Goal: Contribute content

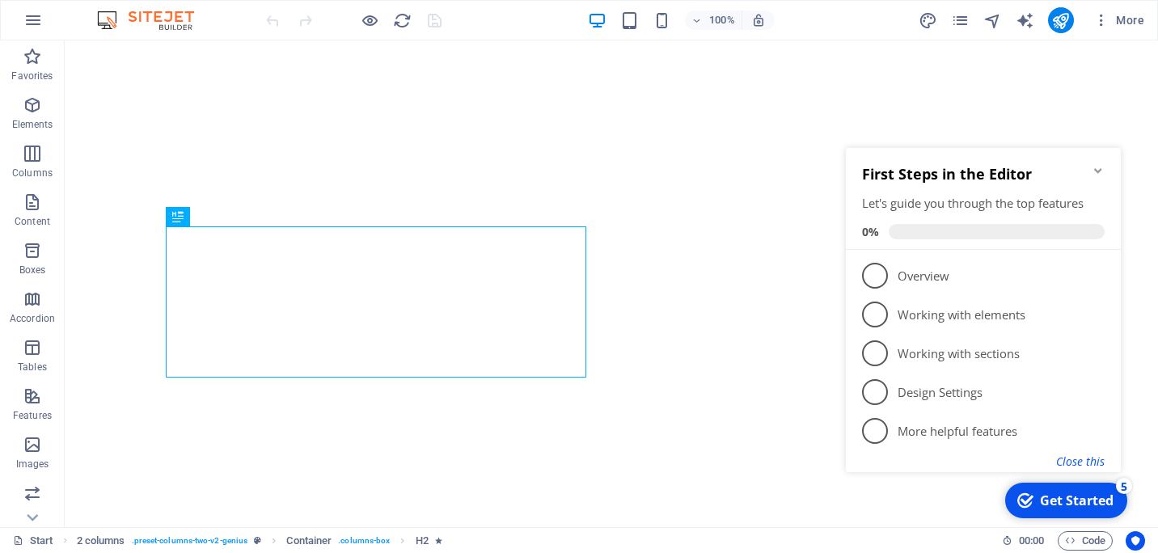
click at [1076, 458] on button "Close this" at bounding box center [1080, 461] width 49 height 15
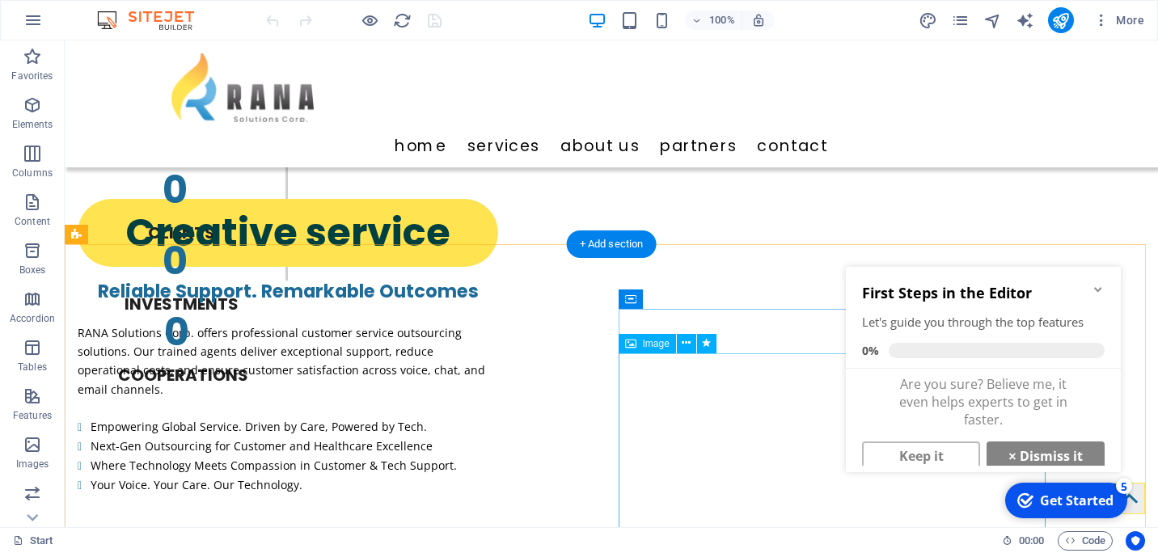
scroll to position [1388, 0]
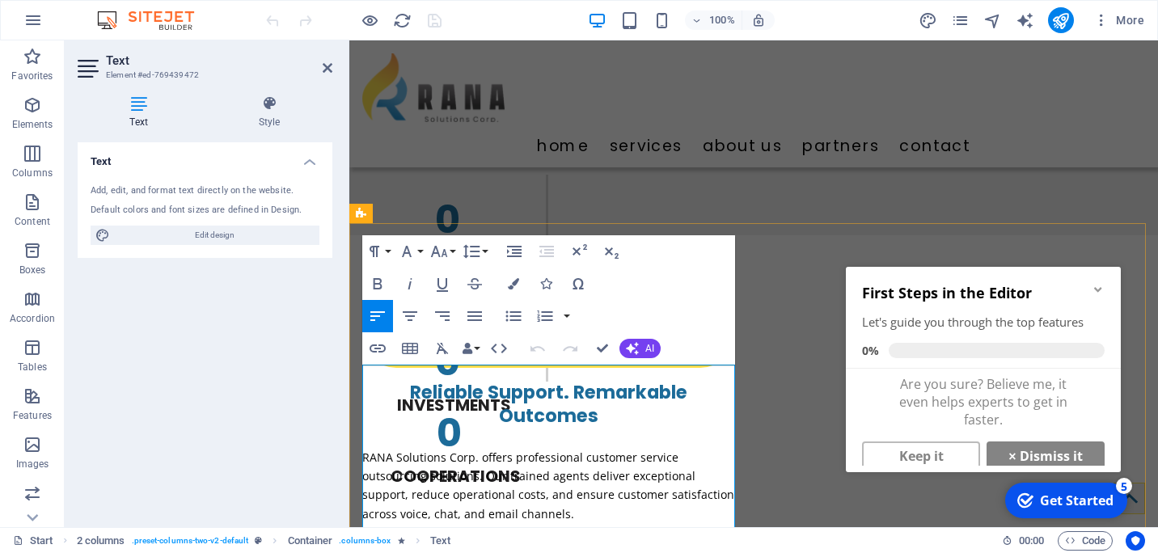
drag, startPoint x: 559, startPoint y: 378, endPoint x: 418, endPoint y: 370, distance: 141.0
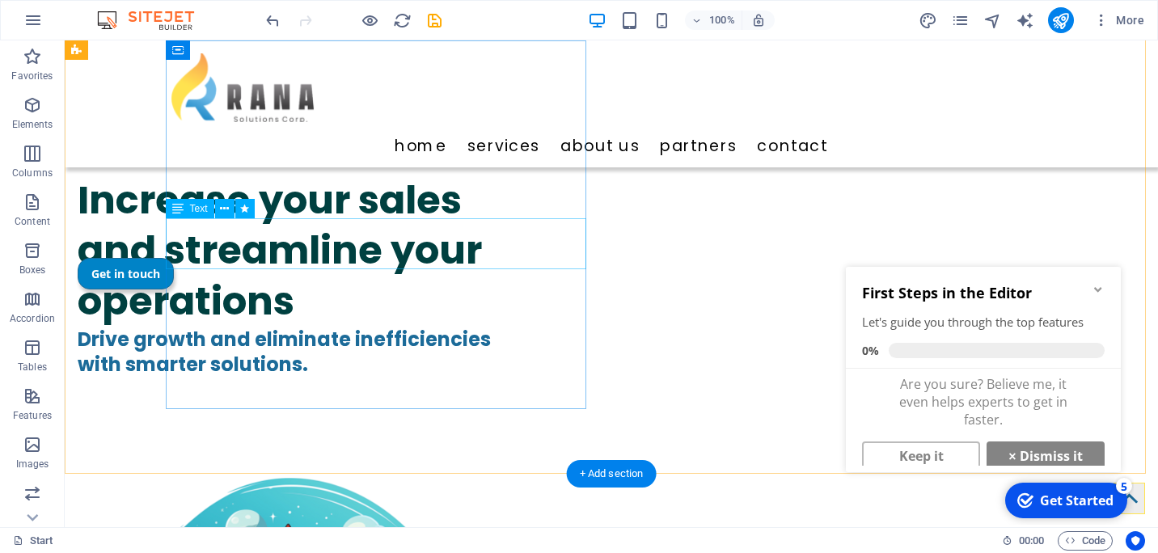
scroll to position [0, 0]
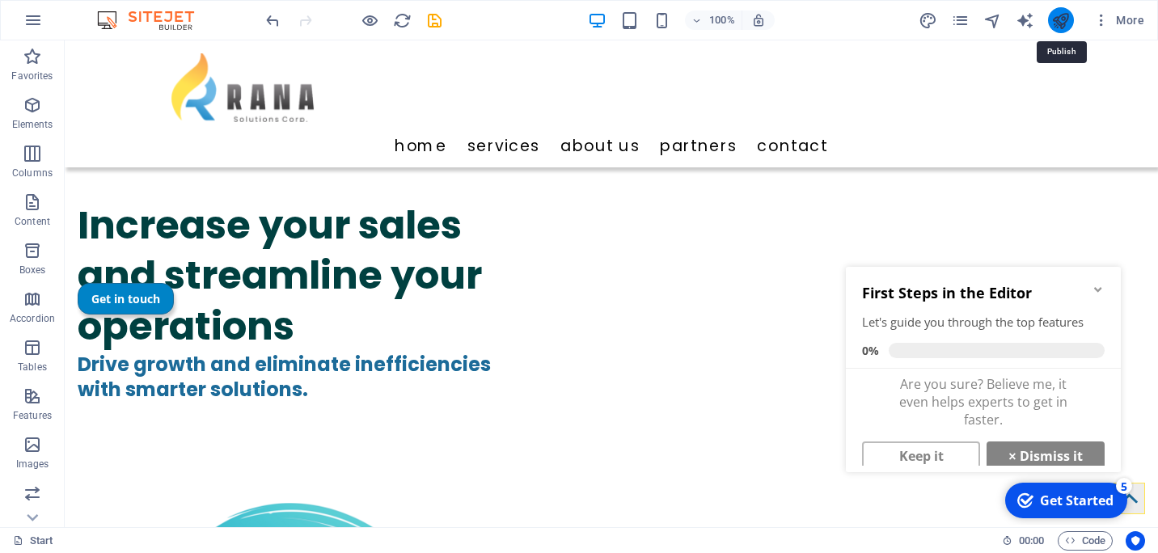
click at [1063, 23] on icon "publish" at bounding box center [1060, 20] width 19 height 19
